Goal: Navigation & Orientation: Find specific page/section

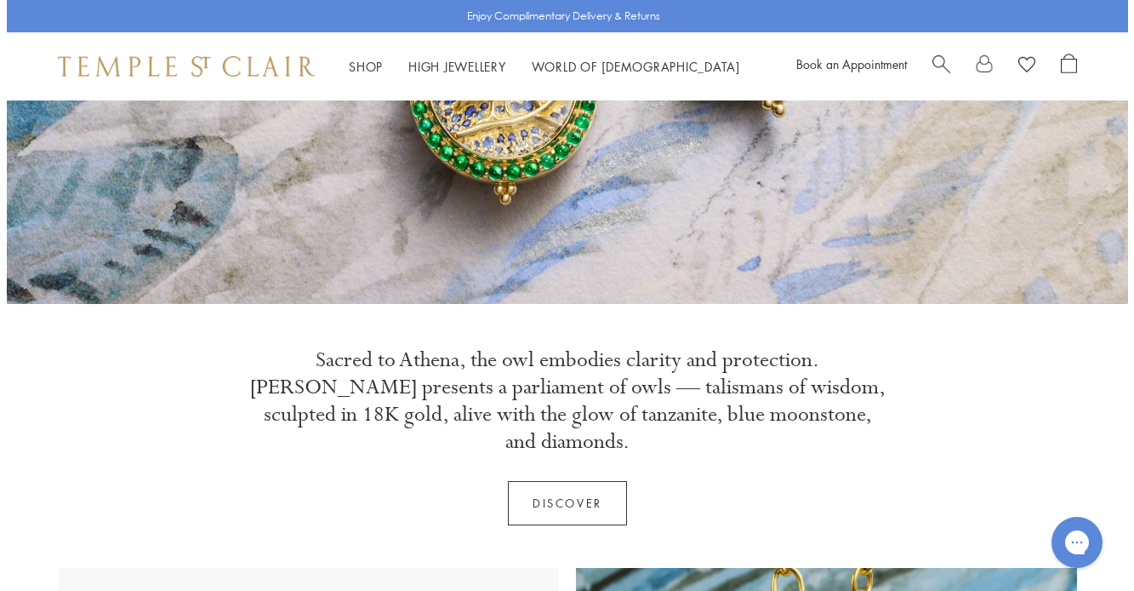
scroll to position [368, 0]
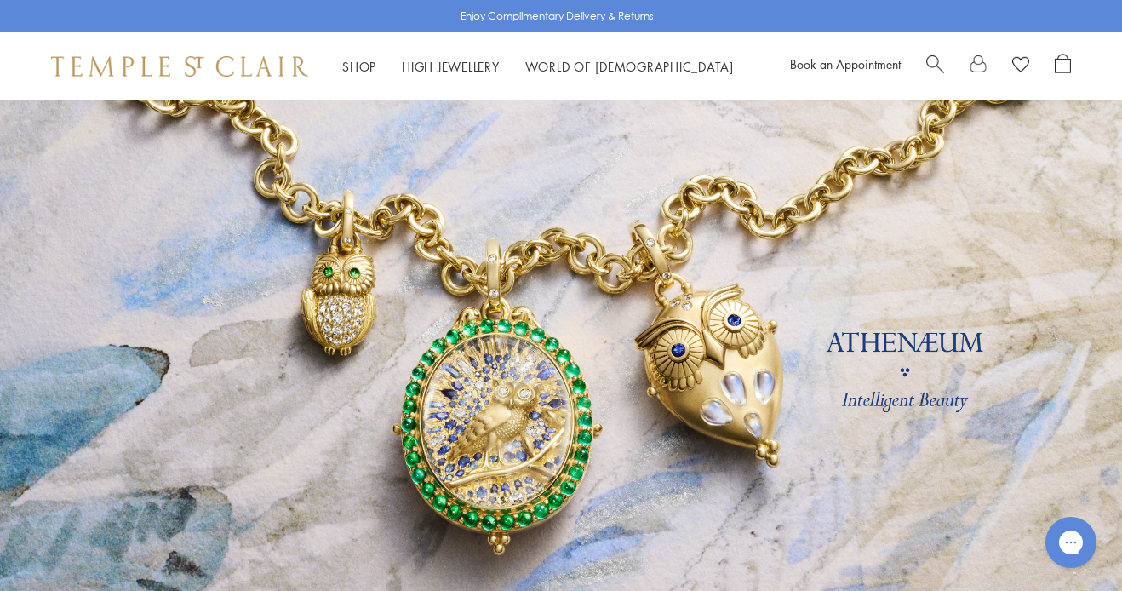
click at [934, 57] on span "Search" at bounding box center [935, 63] width 18 height 18
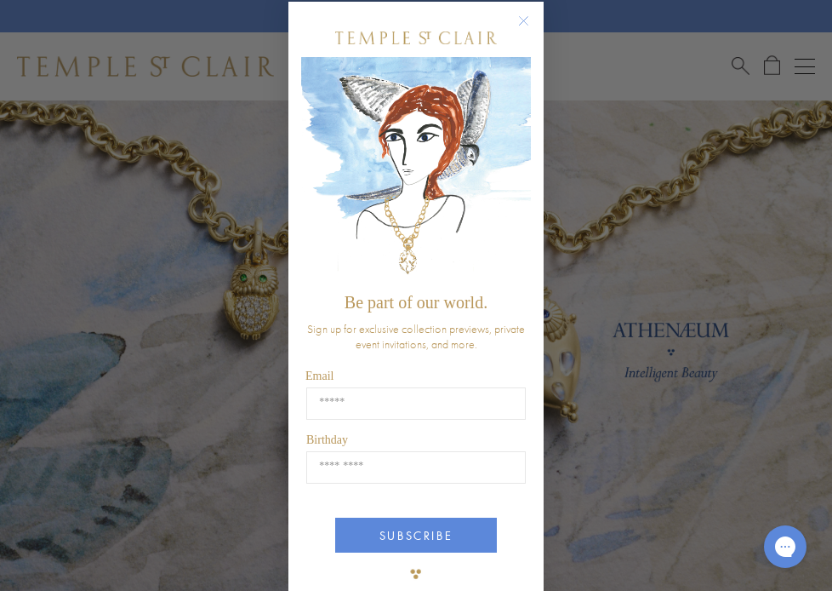
scroll to position [47, 0]
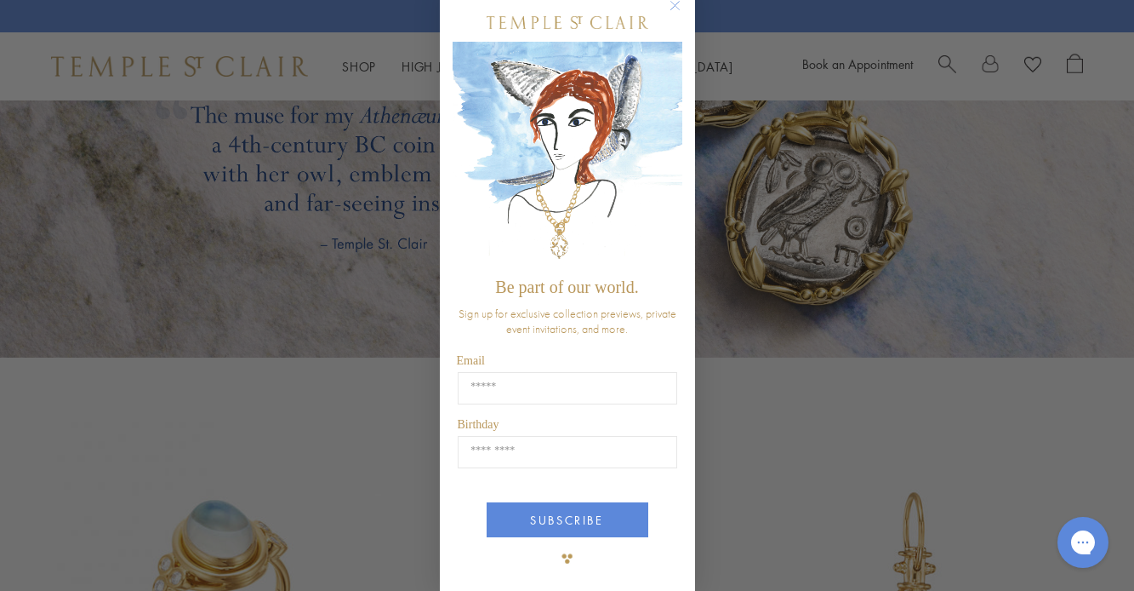
scroll to position [47, 0]
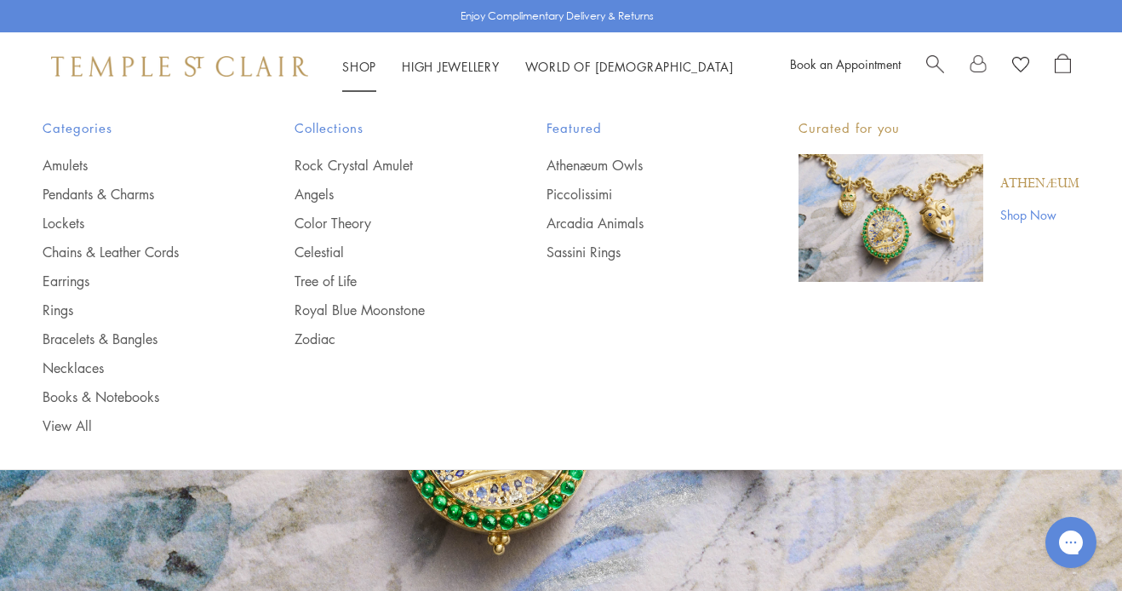
click at [361, 67] on link "Shop Shop" at bounding box center [359, 66] width 34 height 17
